Goal: Use online tool/utility: Utilize a website feature to perform a specific function

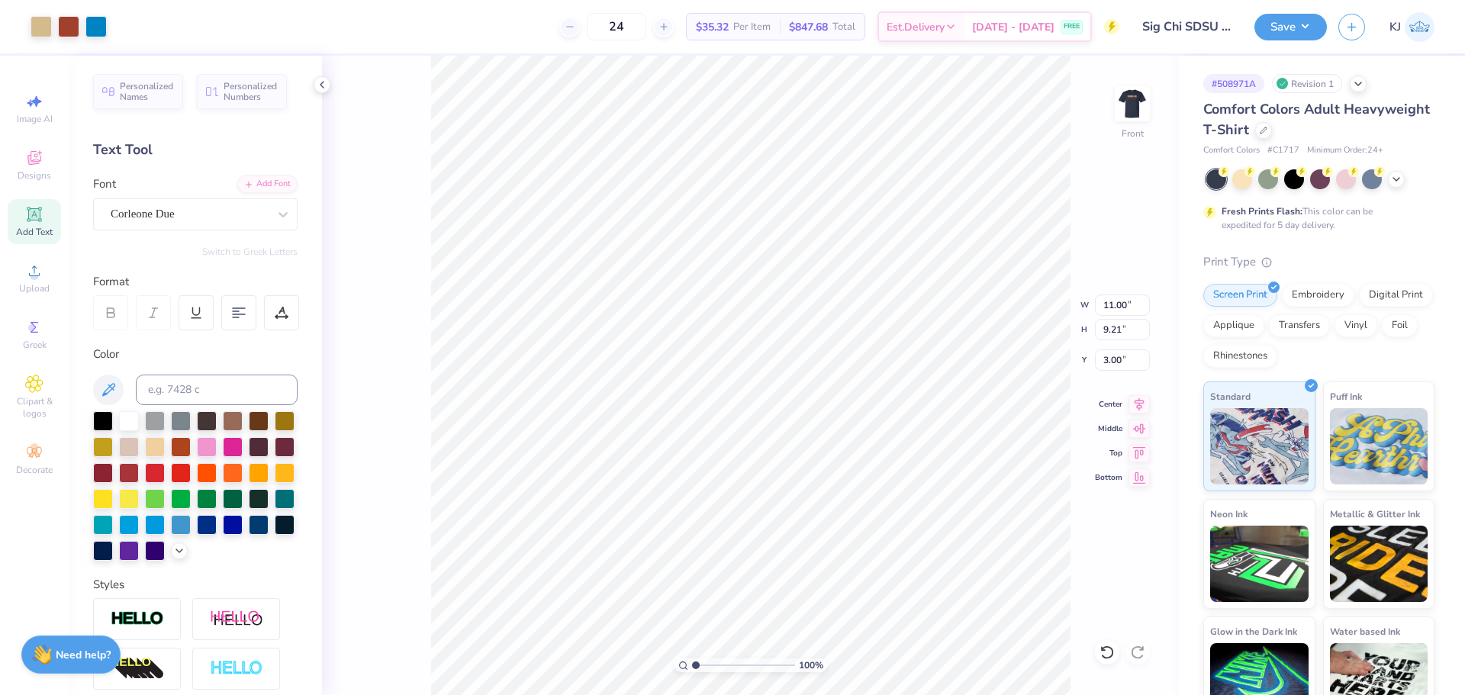
scroll to position [218, 0]
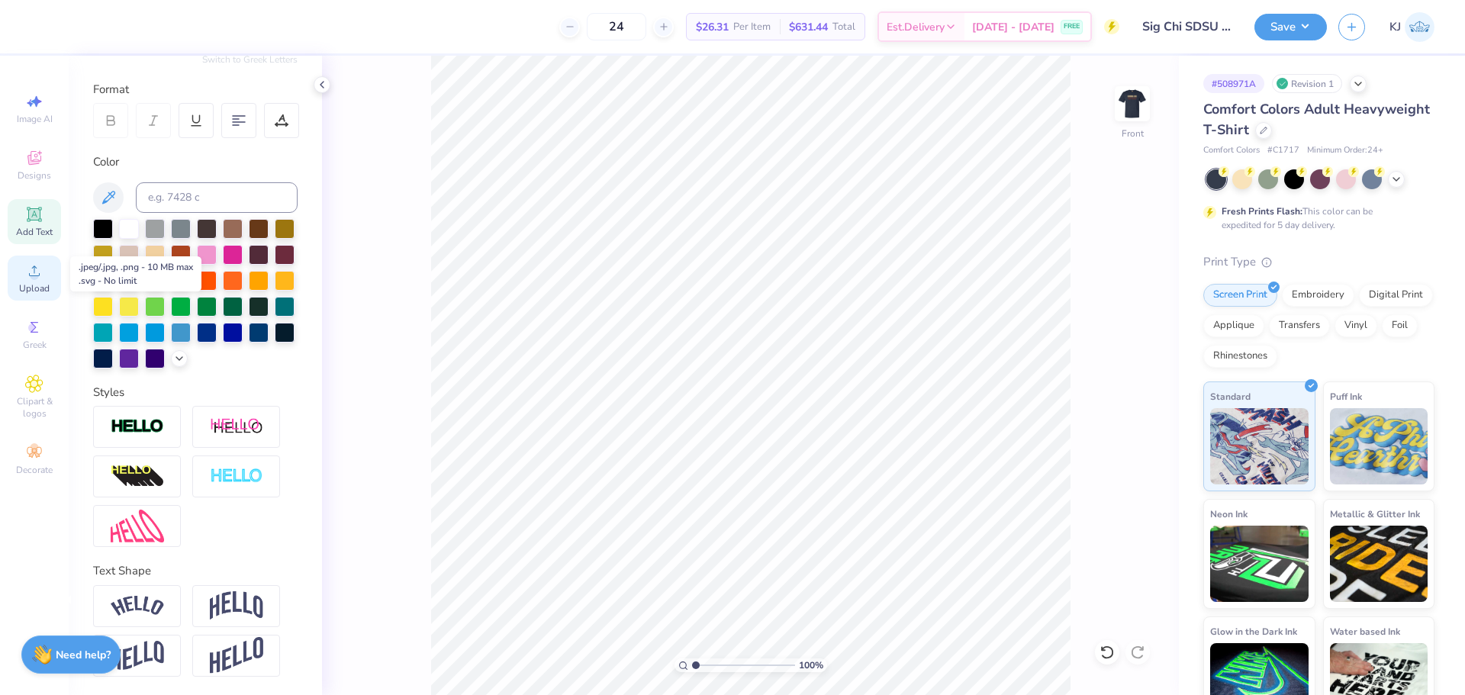
click at [50, 278] on div "Upload" at bounding box center [34, 278] width 53 height 45
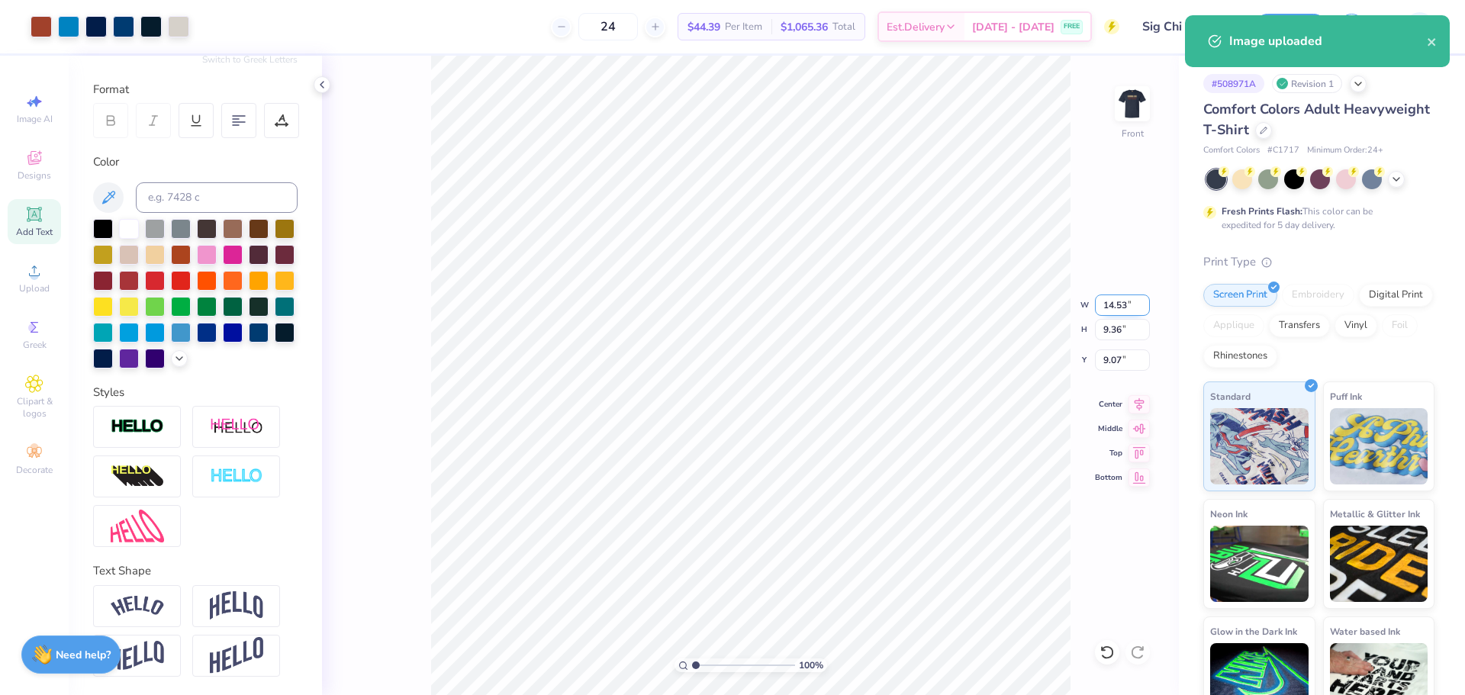
click at [1112, 303] on input "14.53" at bounding box center [1122, 304] width 55 height 21
click at [1108, 362] on input "9.07" at bounding box center [1122, 359] width 55 height 21
click at [1107, 359] on input "9.07" at bounding box center [1122, 359] width 55 height 21
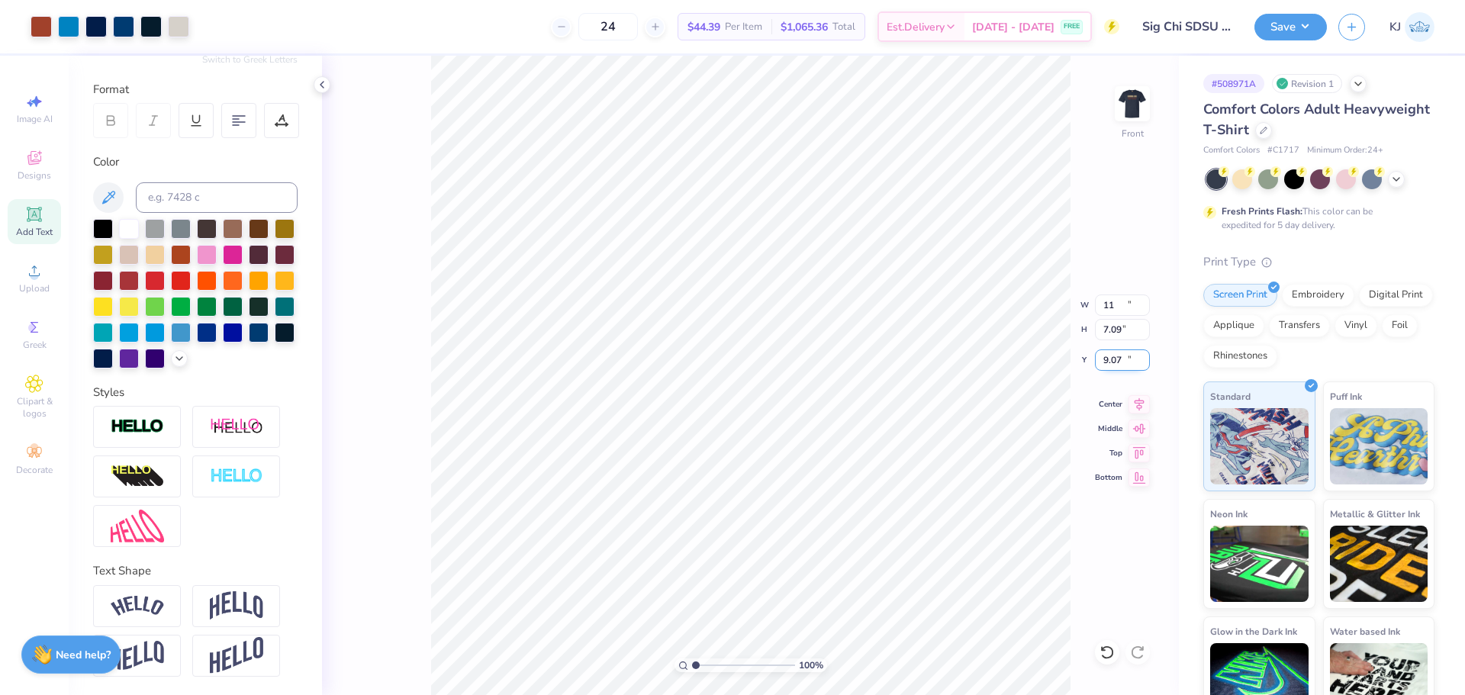
type input "11.00"
type input "7.09"
click at [1113, 362] on input "10.21" at bounding box center [1122, 359] width 55 height 21
type input "3.00"
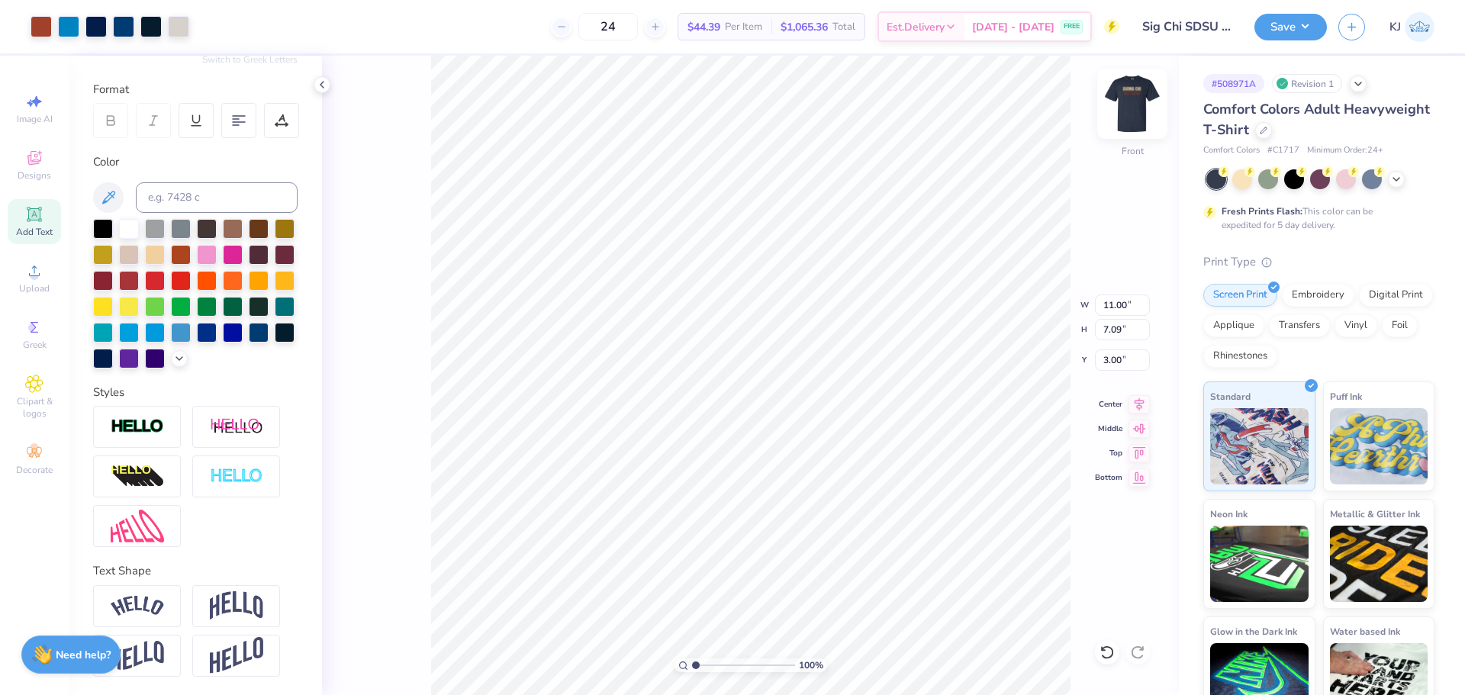
click at [1129, 111] on img at bounding box center [1132, 103] width 61 height 61
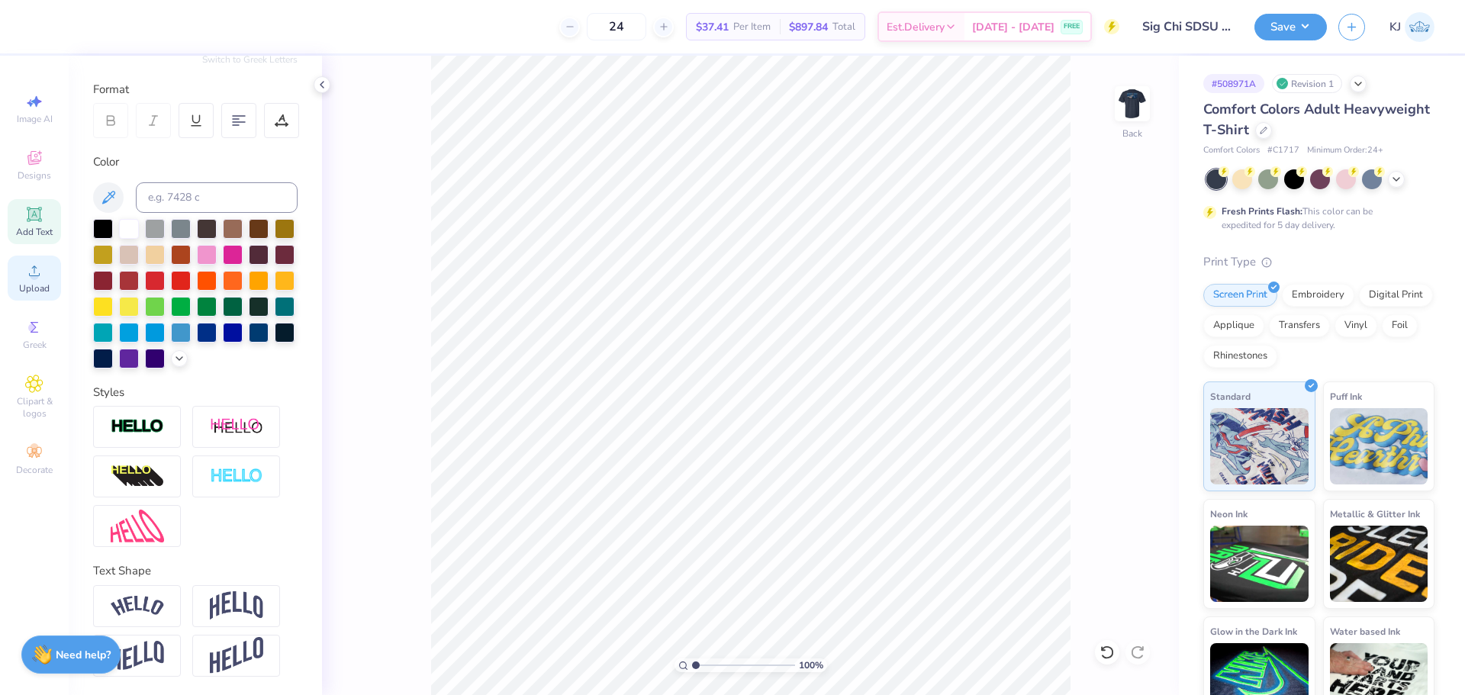
click at [39, 283] on span "Upload" at bounding box center [34, 288] width 31 height 12
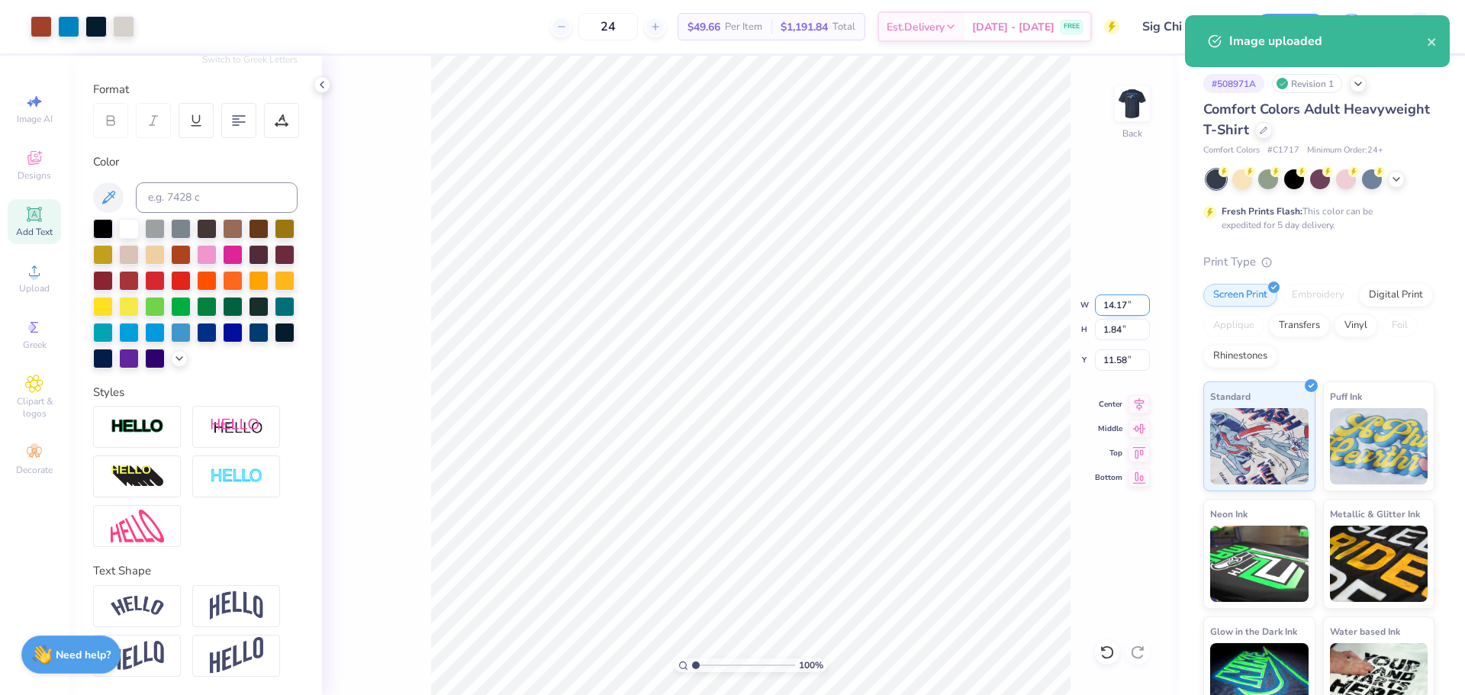
click at [1108, 301] on input "14.17" at bounding box center [1122, 304] width 55 height 21
click at [1112, 362] on input "11.58" at bounding box center [1122, 359] width 55 height 21
type input "9.00"
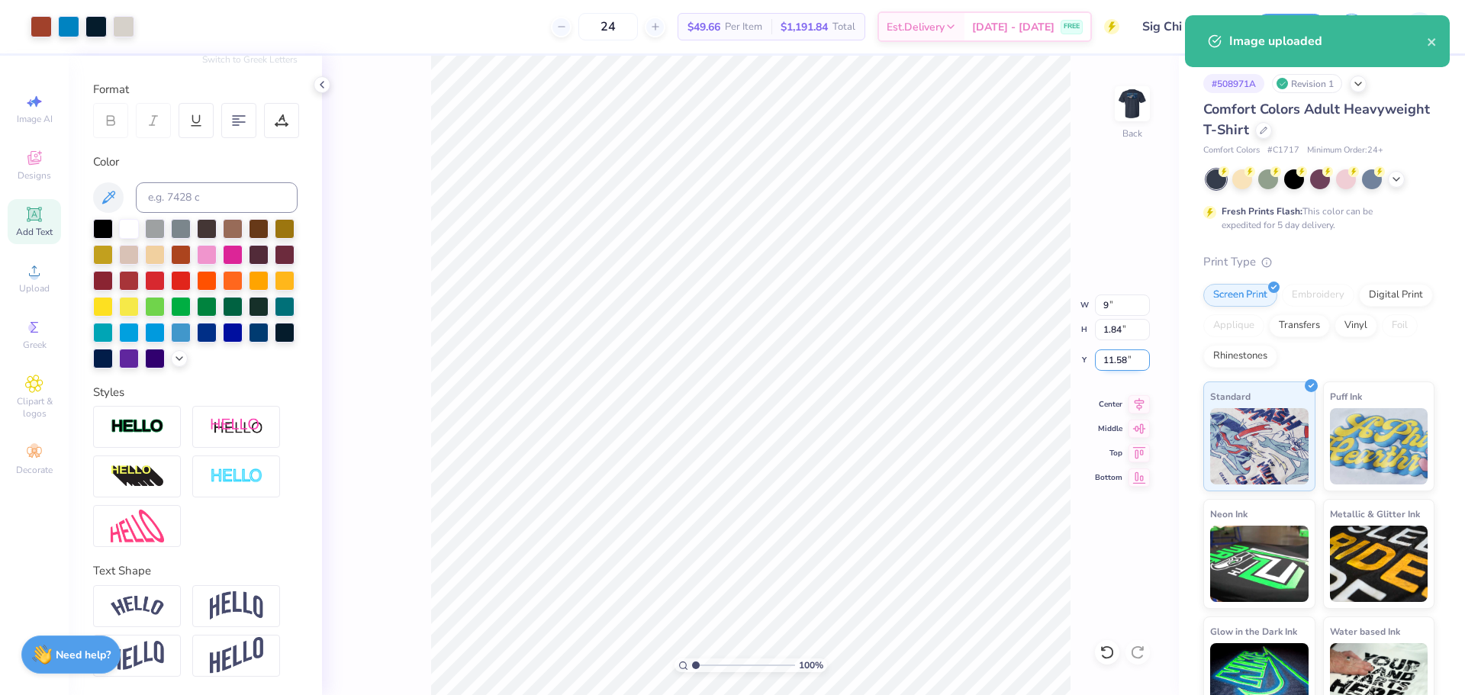
type input "1.17"
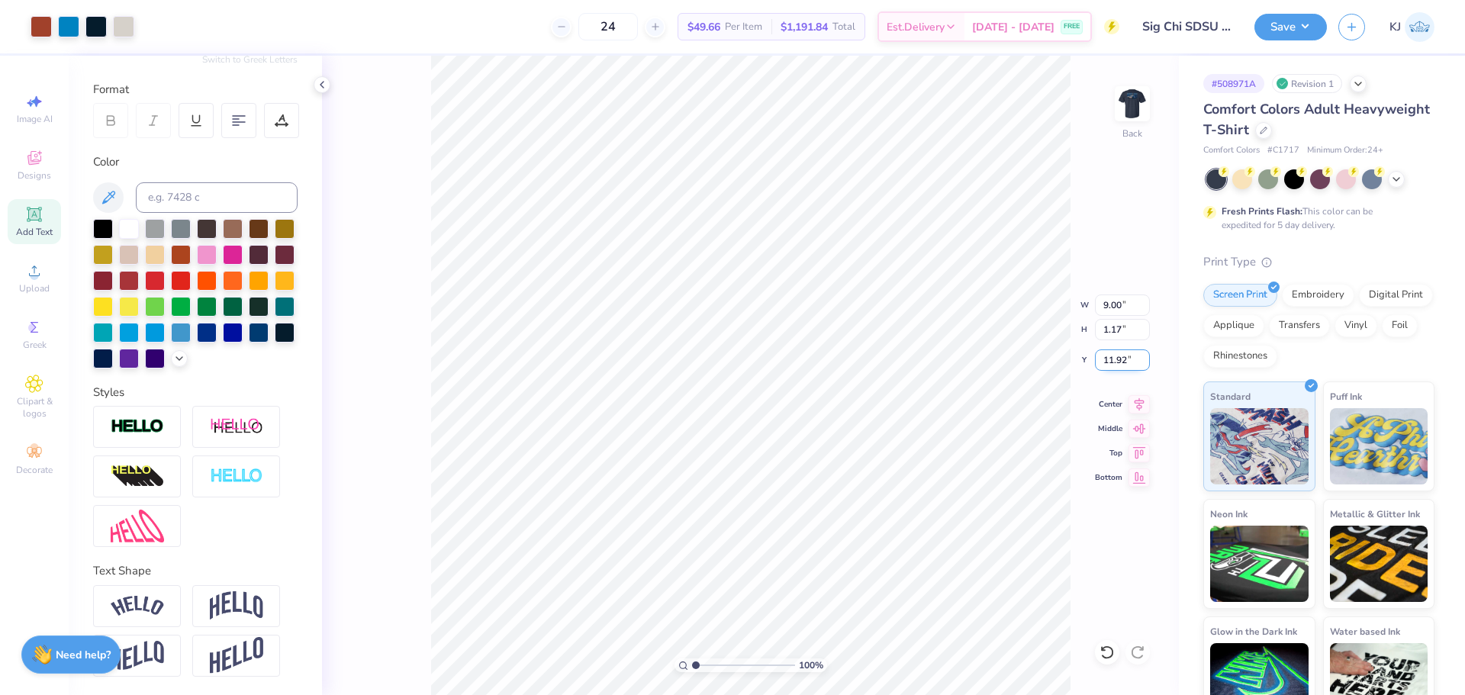
click at [1112, 362] on input "11.92" at bounding box center [1122, 359] width 55 height 21
type input "3.00"
click at [1133, 99] on img at bounding box center [1132, 103] width 61 height 61
click at [1129, 102] on img at bounding box center [1132, 103] width 61 height 61
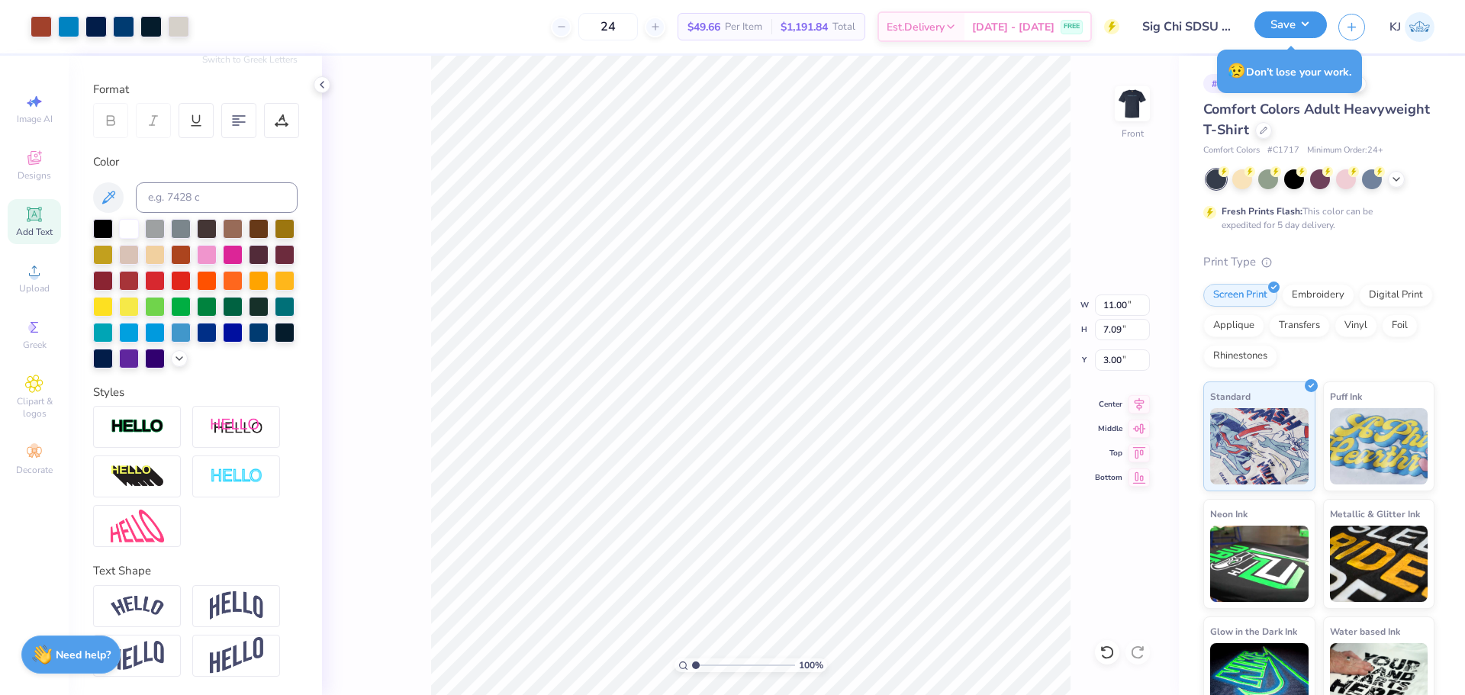
click at [1321, 24] on button "Save" at bounding box center [1290, 24] width 72 height 27
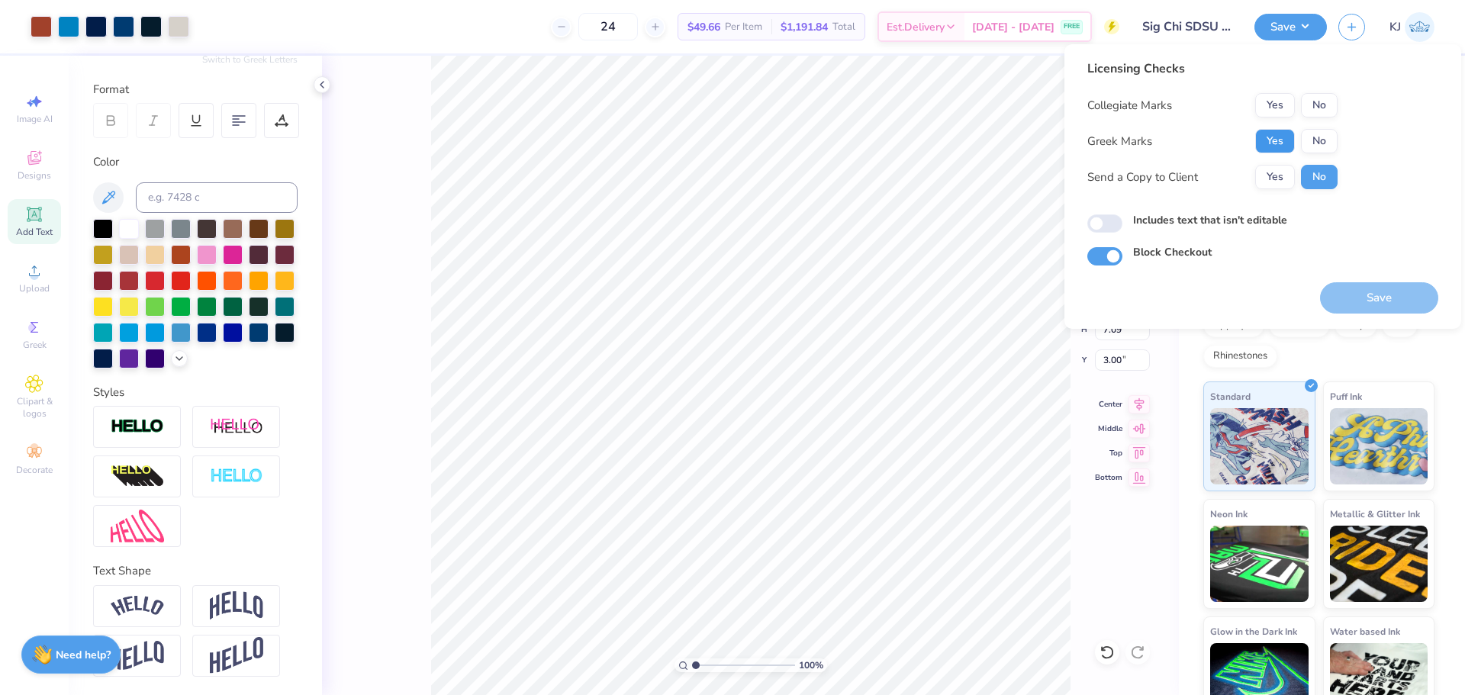
click at [1268, 141] on button "Yes" at bounding box center [1275, 141] width 40 height 24
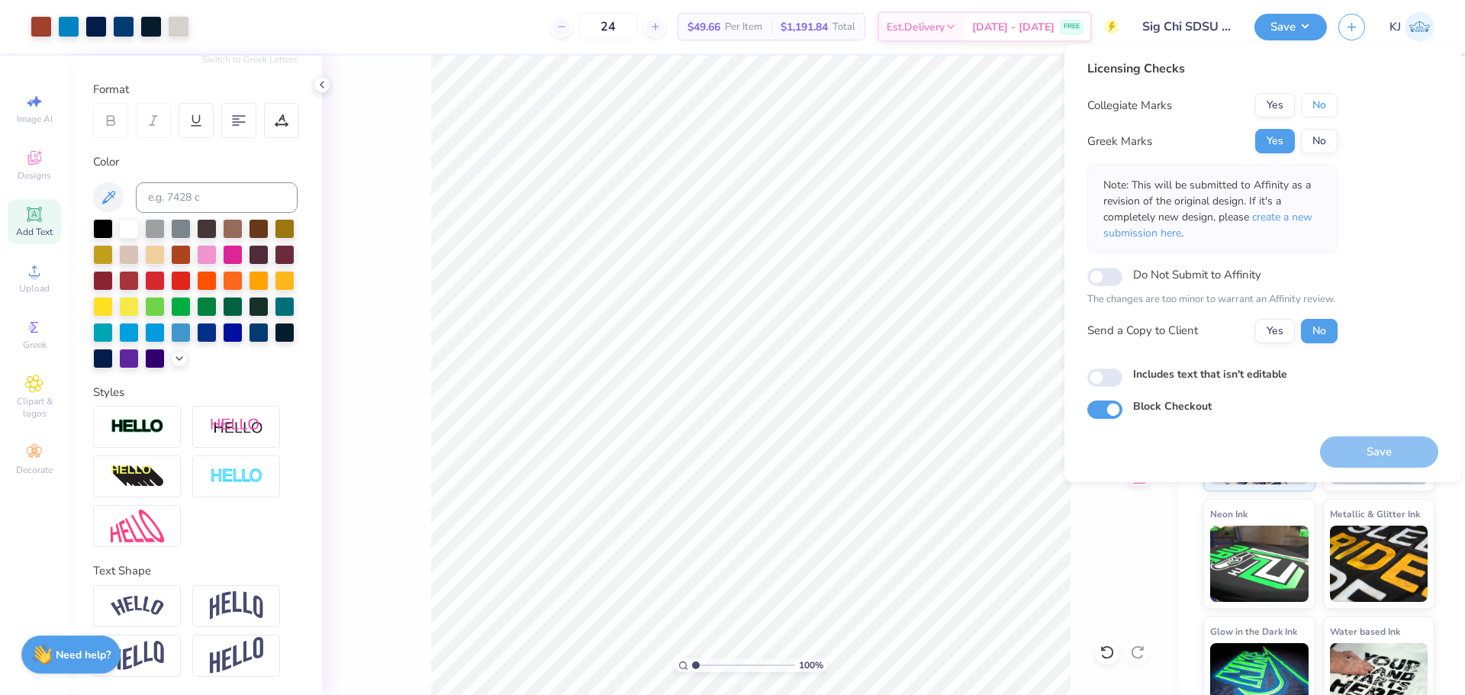
click at [1312, 104] on button "No" at bounding box center [1319, 105] width 37 height 24
click at [1265, 336] on button "Yes" at bounding box center [1275, 331] width 40 height 24
click at [1092, 280] on input "Do Not Submit to Affinity" at bounding box center [1104, 277] width 35 height 18
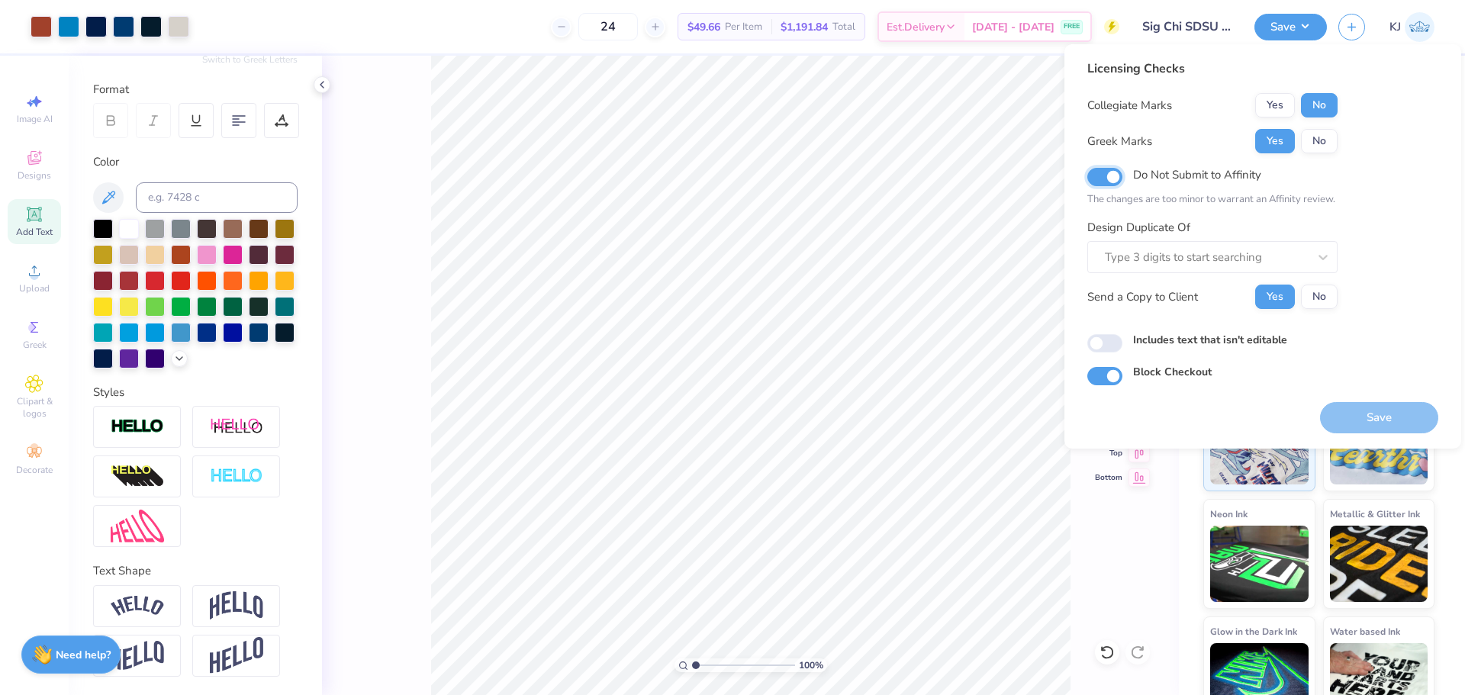
click at [1113, 173] on input "Do Not Submit to Affinity" at bounding box center [1104, 177] width 35 height 18
checkbox input "false"
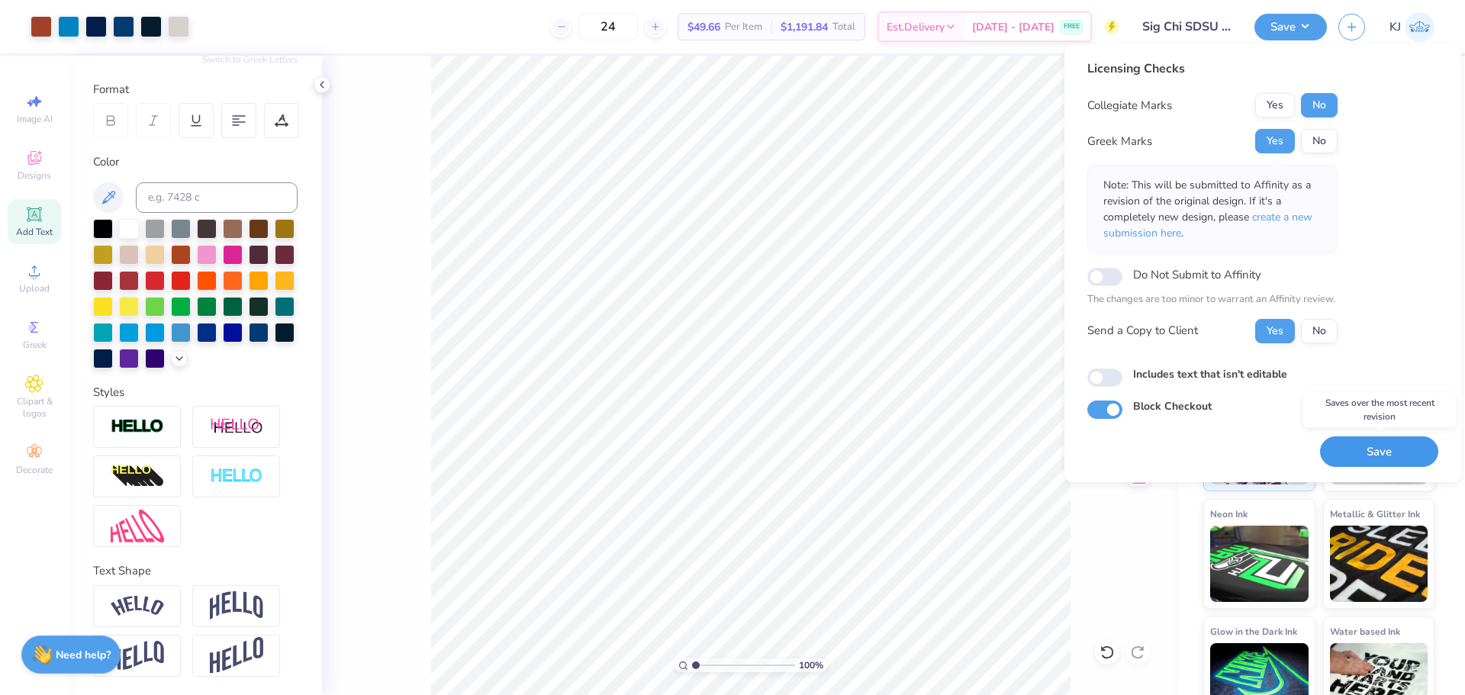
click at [1379, 449] on button "Save" at bounding box center [1379, 451] width 118 height 31
